Goal: Task Accomplishment & Management: Use online tool/utility

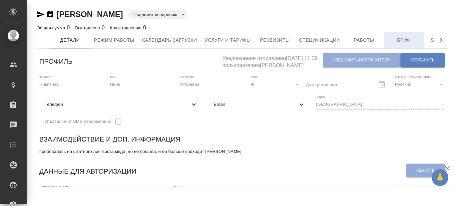
click at [406, 37] on span "Бриф" at bounding box center [404, 40] width 32 height 8
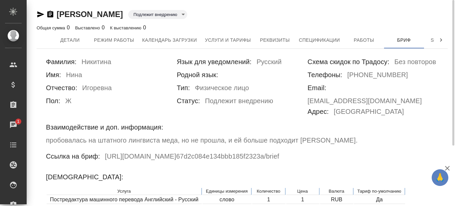
click at [49, 14] on icon "button" at bounding box center [50, 14] width 8 height 8
click at [51, 14] on icon "button" at bounding box center [50, 14] width 6 height 7
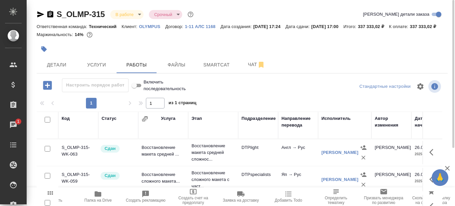
scroll to position [184, 109]
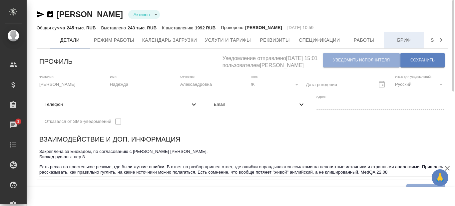
click at [407, 43] on span "Бриф" at bounding box center [404, 40] width 32 height 8
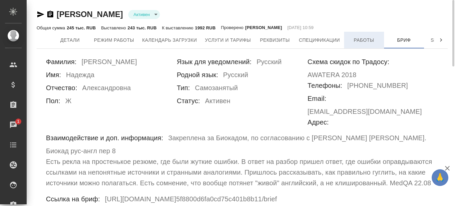
click at [363, 40] on span "Работы" at bounding box center [364, 40] width 32 height 8
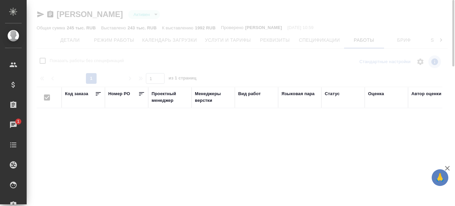
checkbox input "false"
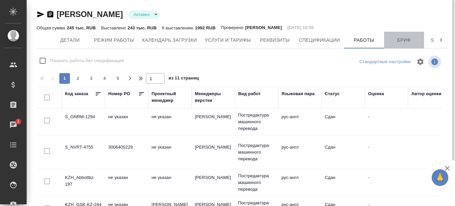
click at [399, 40] on span "Бриф" at bounding box center [404, 40] width 32 height 8
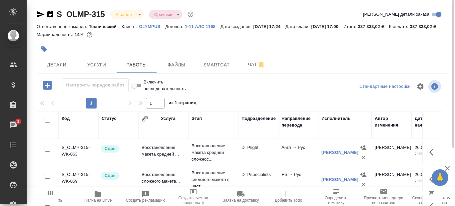
scroll to position [184, 109]
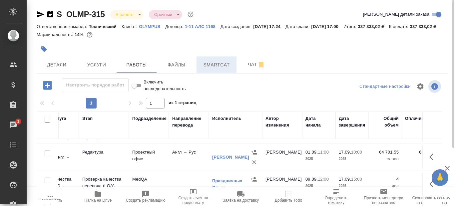
click at [215, 69] on span "Smartcat" at bounding box center [217, 65] width 32 height 8
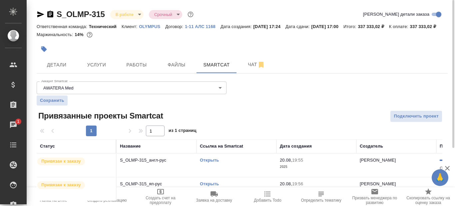
scroll to position [25, 0]
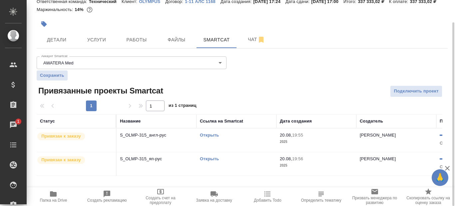
click at [213, 137] on link "Открыть" at bounding box center [209, 134] width 19 height 5
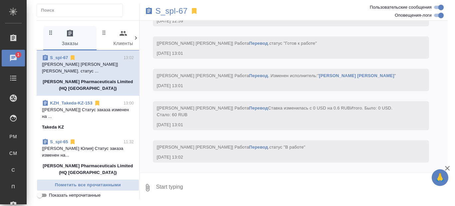
scroll to position [4199, 0]
